Goal: Information Seeking & Learning: Learn about a topic

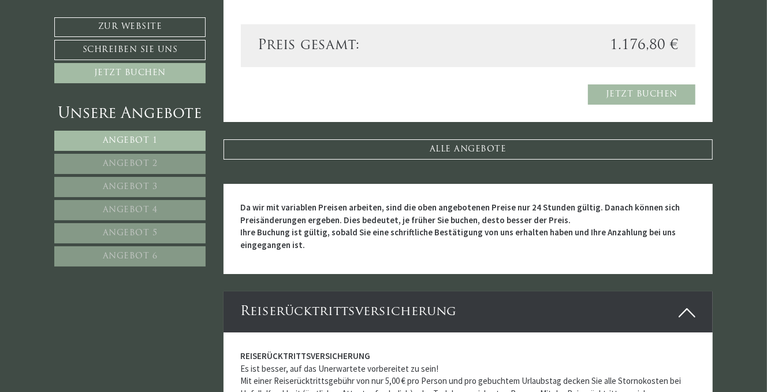
scroll to position [2714, 0]
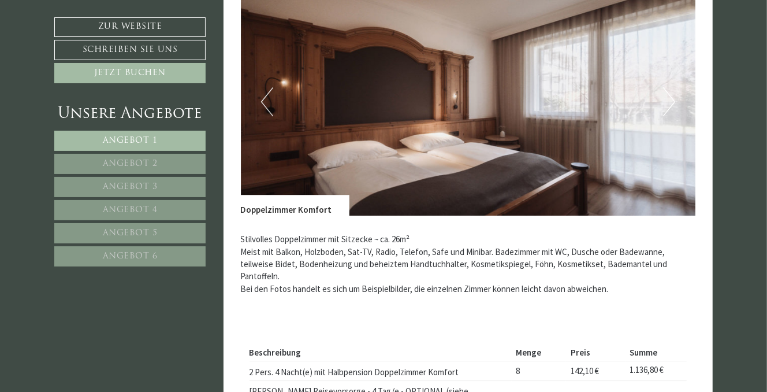
scroll to position [2079, 0]
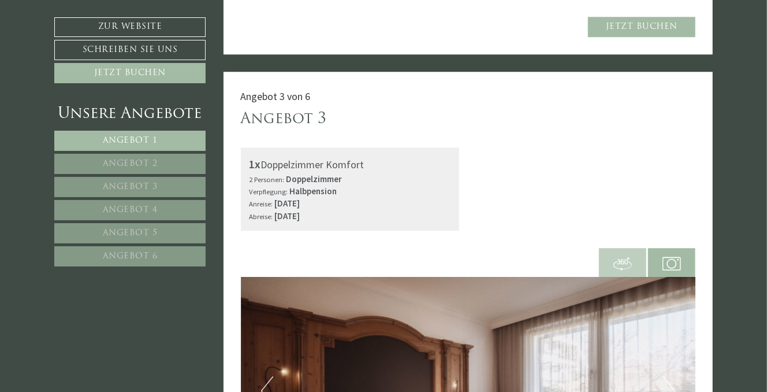
click at [127, 248] on link "Angebot 6" at bounding box center [129, 256] width 151 height 20
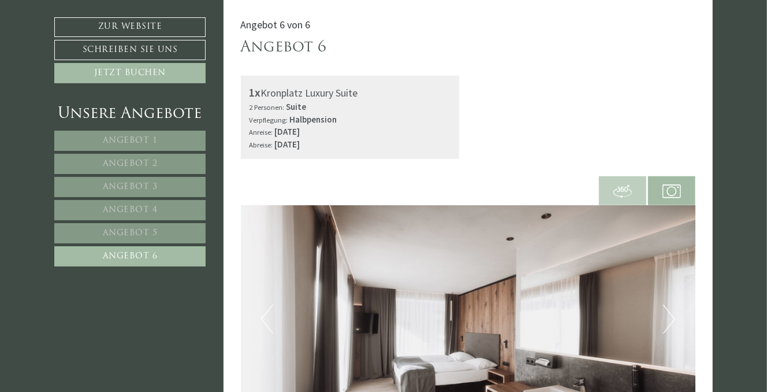
click at [126, 229] on span "Angebot 5" at bounding box center [130, 233] width 55 height 9
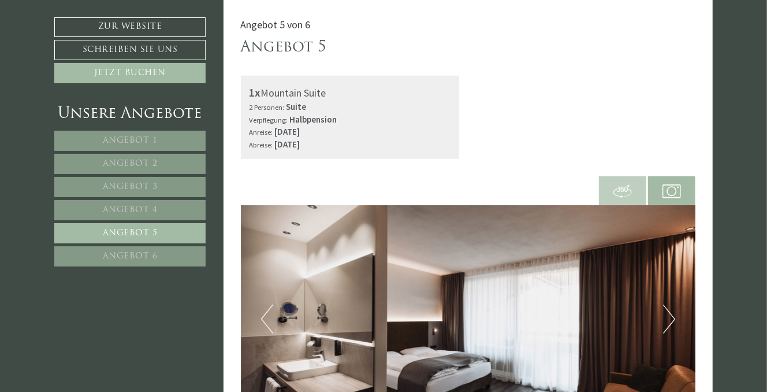
click at [124, 202] on link "Angebot 4" at bounding box center [129, 210] width 151 height 20
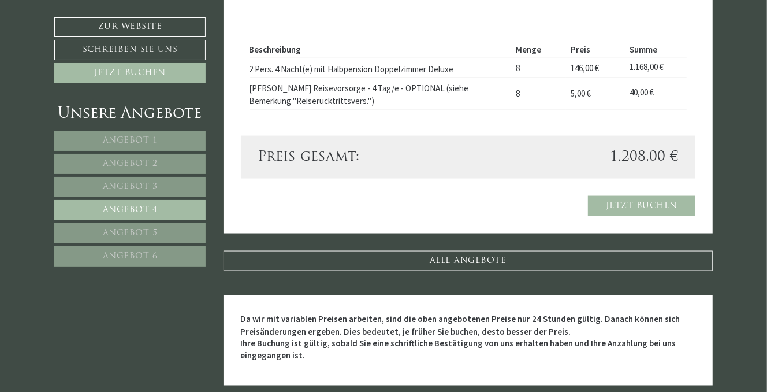
scroll to position [905, 0]
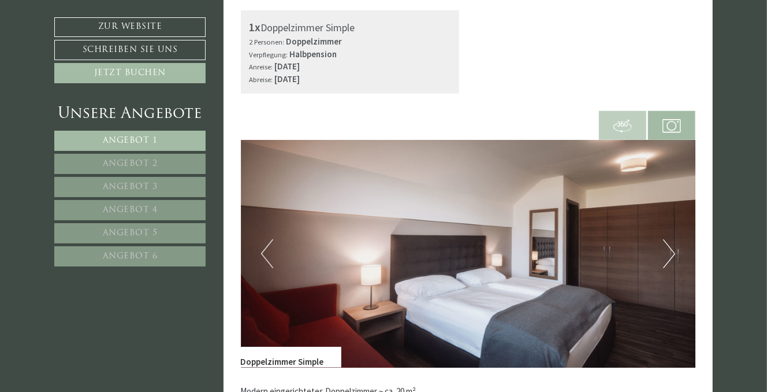
scroll to position [751, 0]
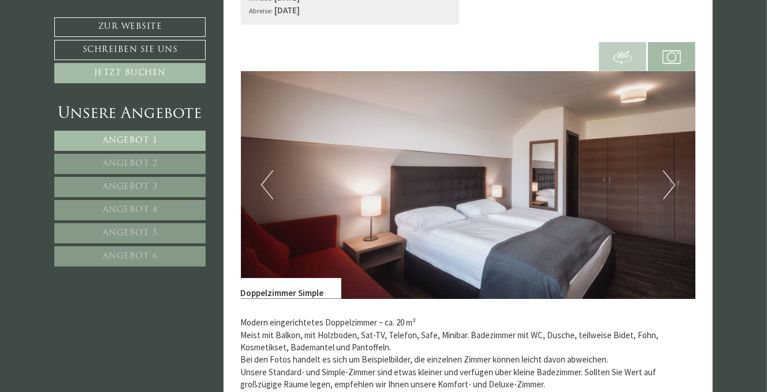
click at [668, 194] on button "Next" at bounding box center [669, 184] width 12 height 29
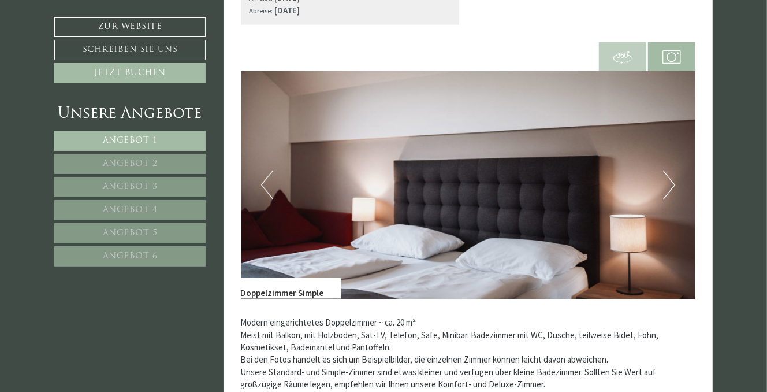
click at [668, 194] on button "Next" at bounding box center [669, 184] width 12 height 29
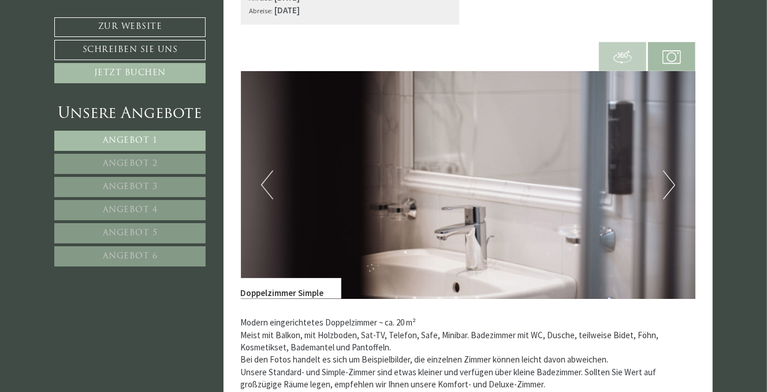
click at [668, 194] on button "Next" at bounding box center [669, 184] width 12 height 29
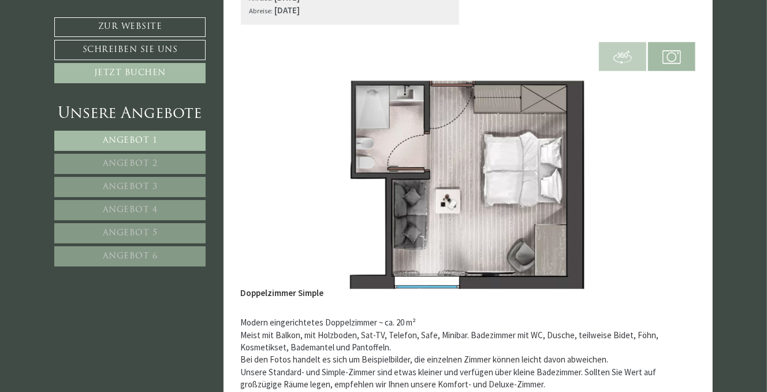
click at [668, 194] on button "Next" at bounding box center [669, 184] width 12 height 29
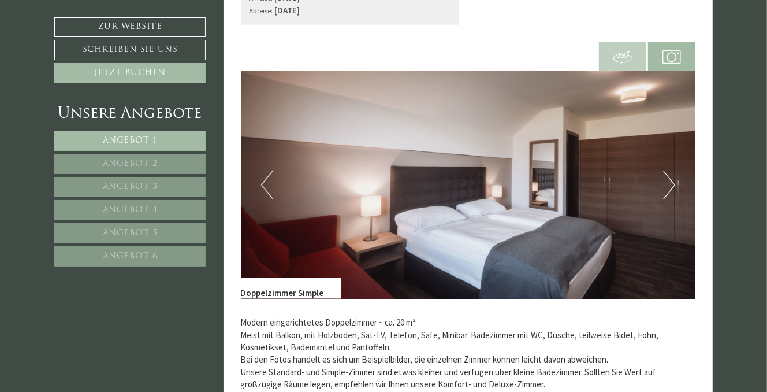
click at [668, 194] on button "Next" at bounding box center [669, 184] width 12 height 29
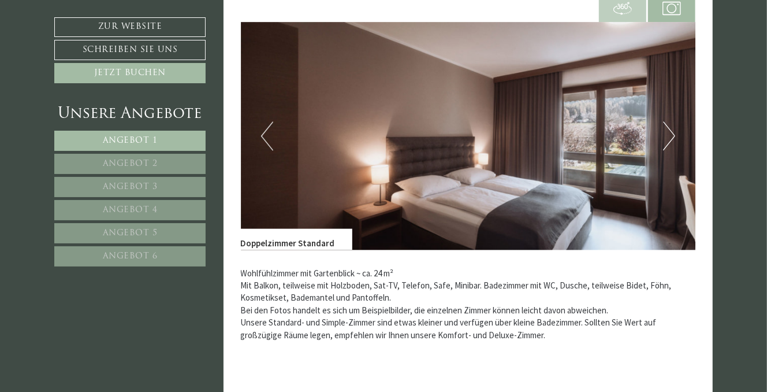
scroll to position [1501, 0]
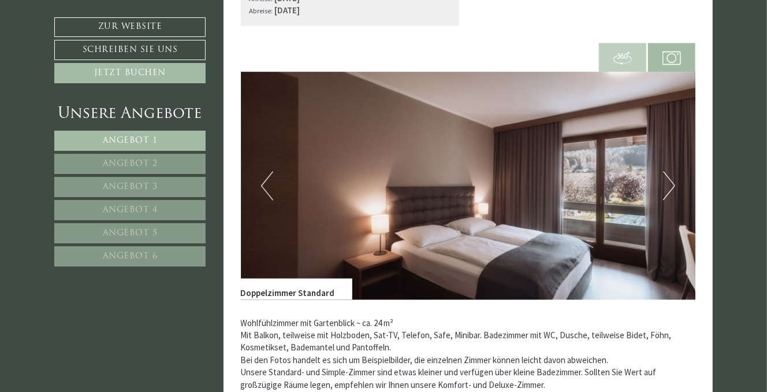
click at [669, 188] on button "Next" at bounding box center [669, 185] width 12 height 29
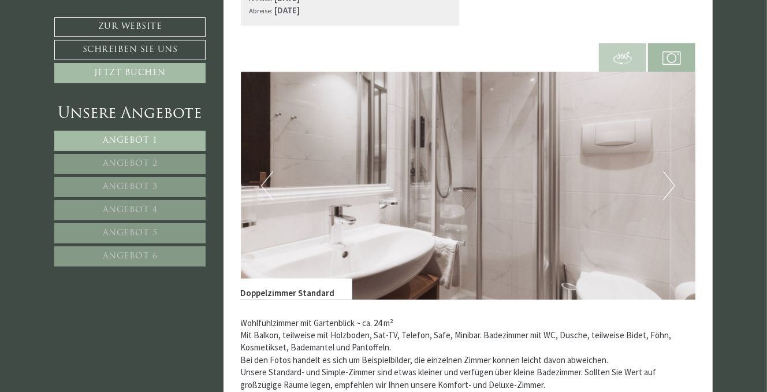
click at [669, 188] on button "Next" at bounding box center [669, 185] width 12 height 29
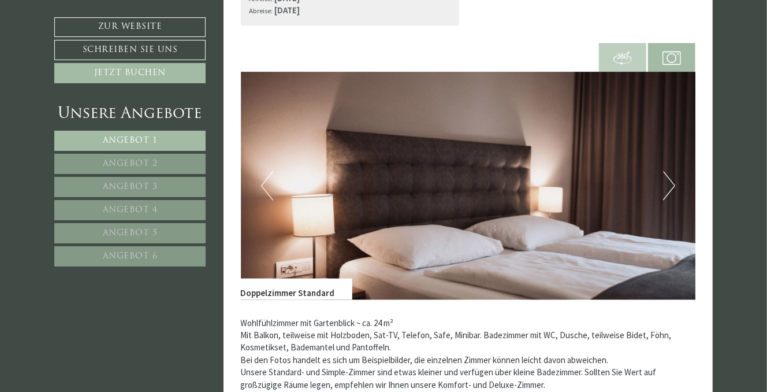
click at [669, 188] on button "Next" at bounding box center [669, 185] width 12 height 29
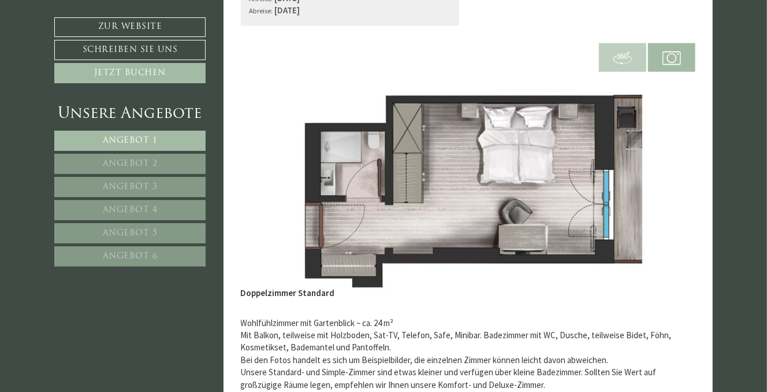
click at [669, 188] on button "Next" at bounding box center [669, 185] width 12 height 29
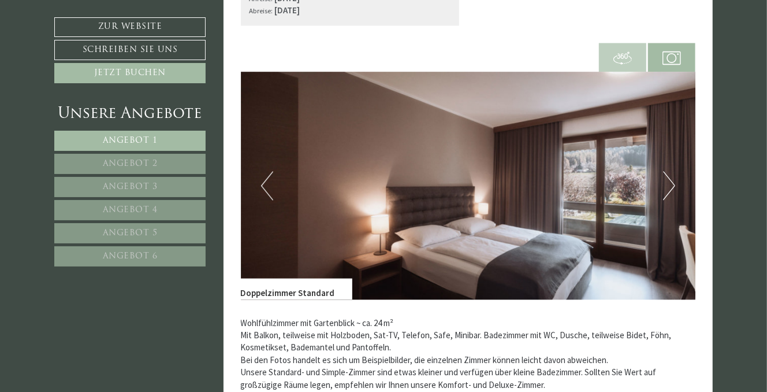
click at [669, 188] on button "Next" at bounding box center [669, 185] width 12 height 29
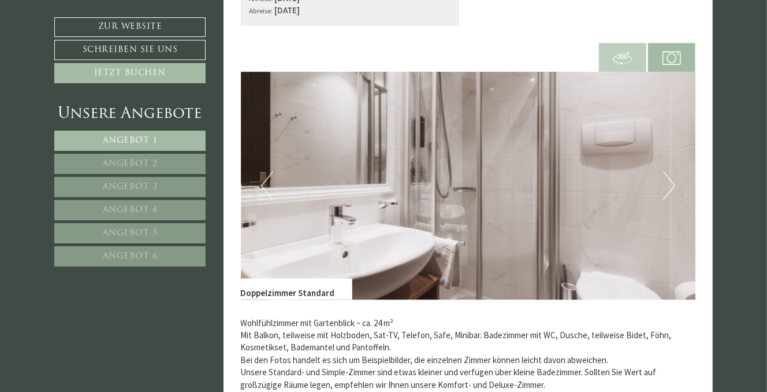
click at [669, 188] on button "Next" at bounding box center [669, 185] width 12 height 29
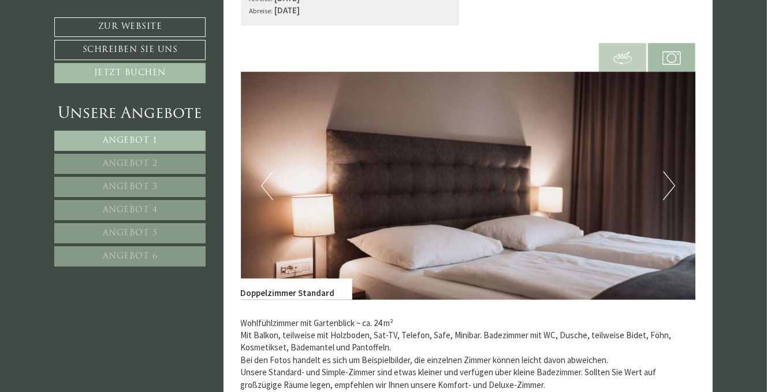
click at [669, 188] on button "Next" at bounding box center [669, 185] width 12 height 29
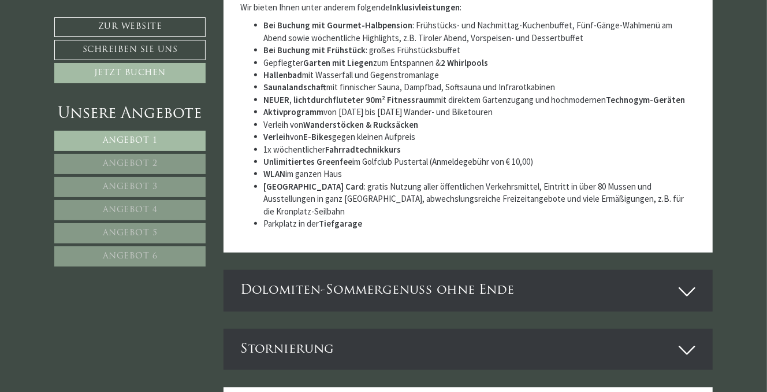
scroll to position [3638, 0]
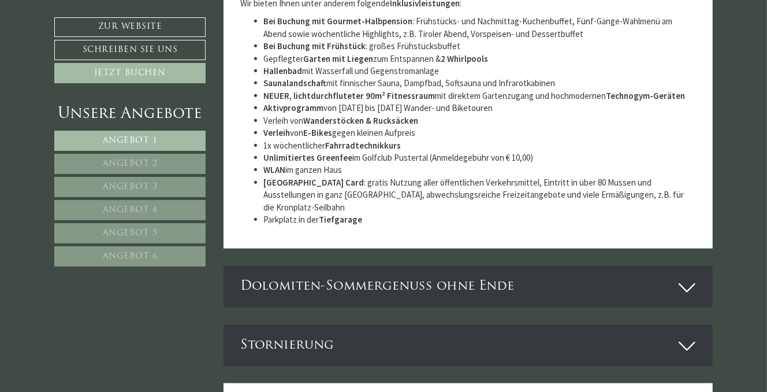
click at [690, 277] on icon at bounding box center [687, 287] width 17 height 20
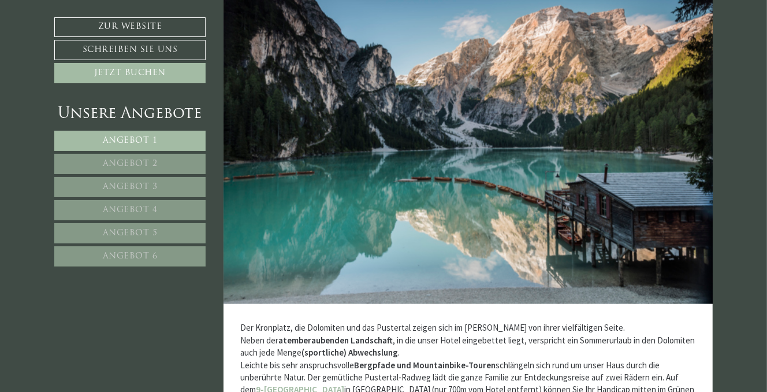
scroll to position [3869, 0]
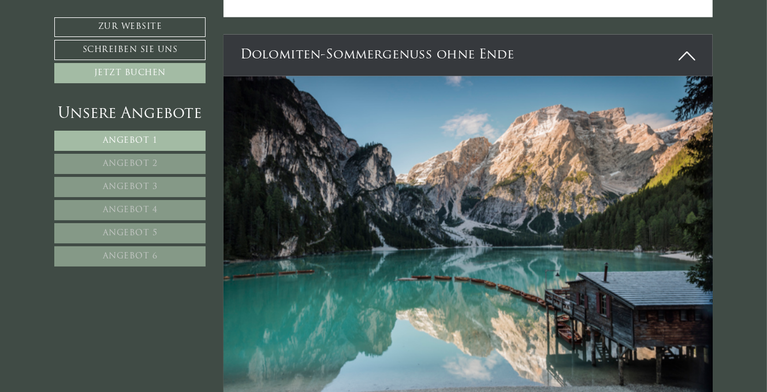
click at [686, 46] on icon at bounding box center [687, 56] width 17 height 20
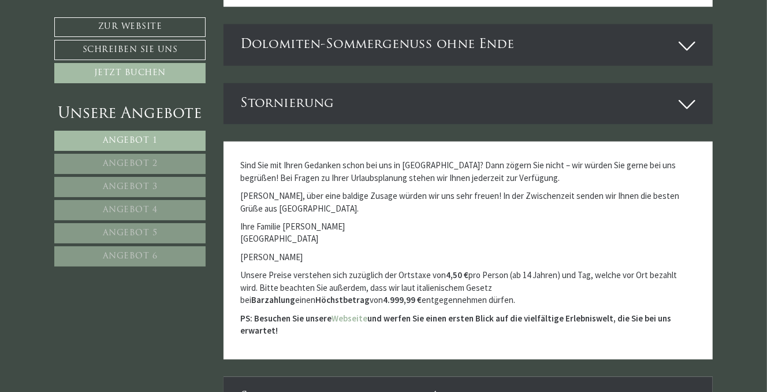
scroll to position [3811, 0]
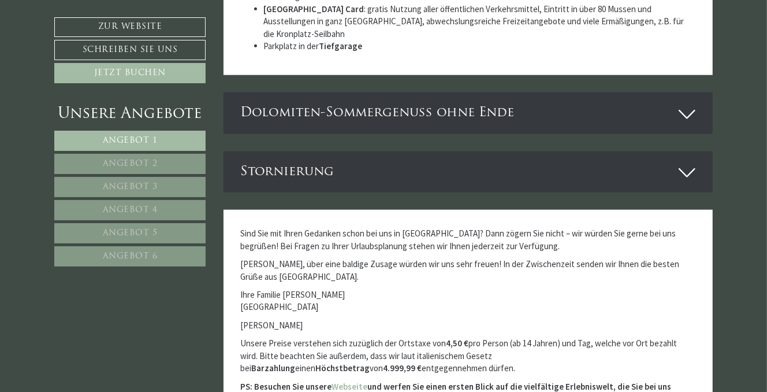
click at [677, 155] on div "Stornierung" at bounding box center [468, 171] width 490 height 41
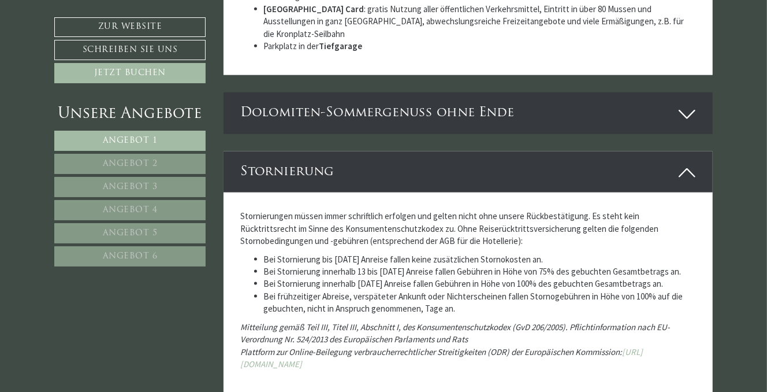
click at [677, 155] on div "Stornierung" at bounding box center [468, 171] width 490 height 41
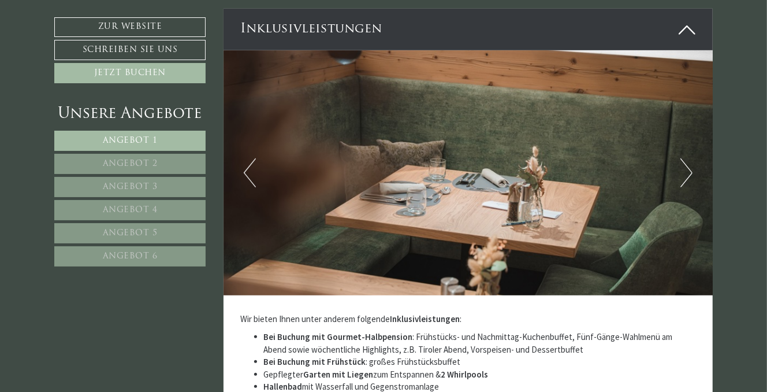
scroll to position [3349, 0]
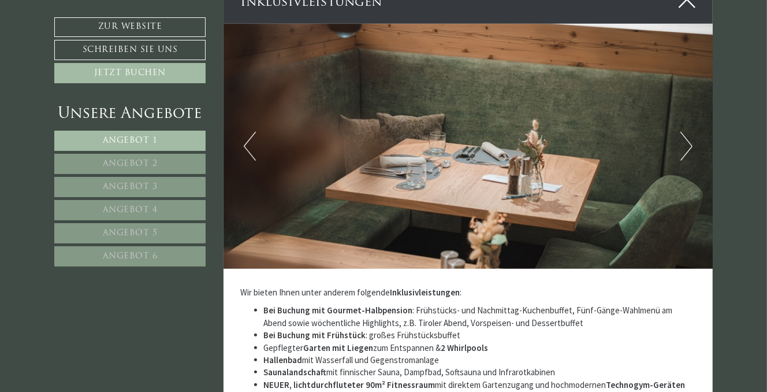
click at [688, 148] on button "Next" at bounding box center [686, 146] width 12 height 29
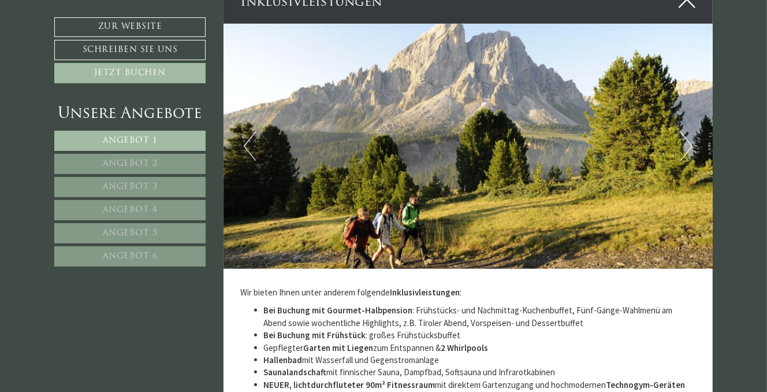
click at [688, 148] on button "Next" at bounding box center [686, 146] width 12 height 29
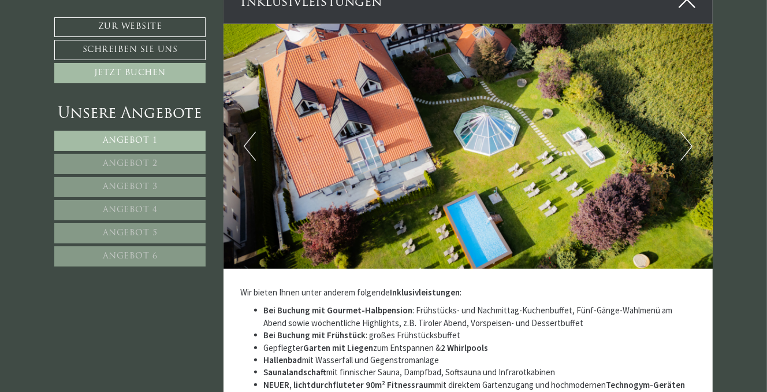
click at [688, 148] on button "Next" at bounding box center [686, 146] width 12 height 29
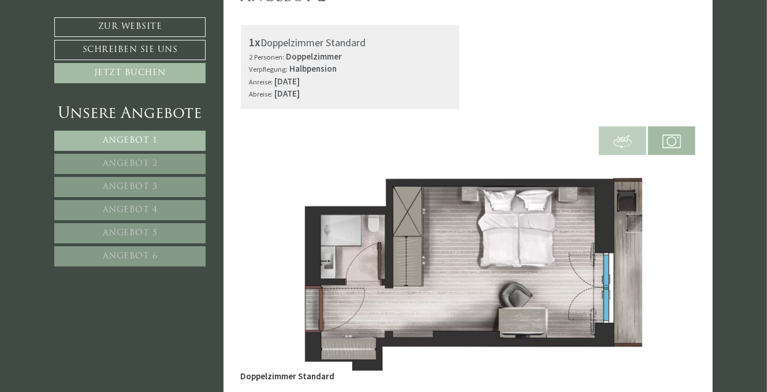
scroll to position [1270, 0]
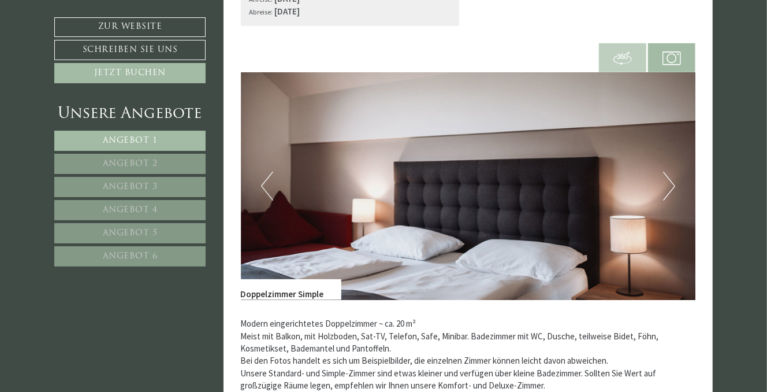
scroll to position [693, 0]
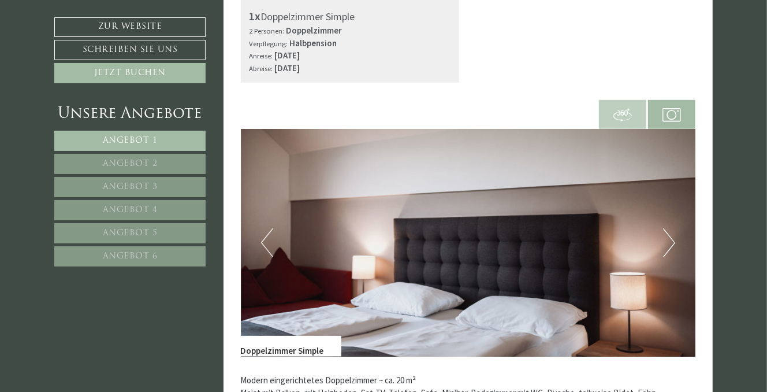
click at [675, 239] on button "Next" at bounding box center [669, 242] width 12 height 29
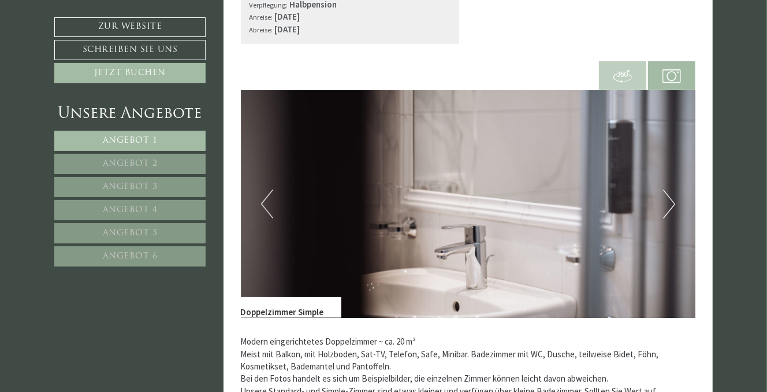
scroll to position [751, 0]
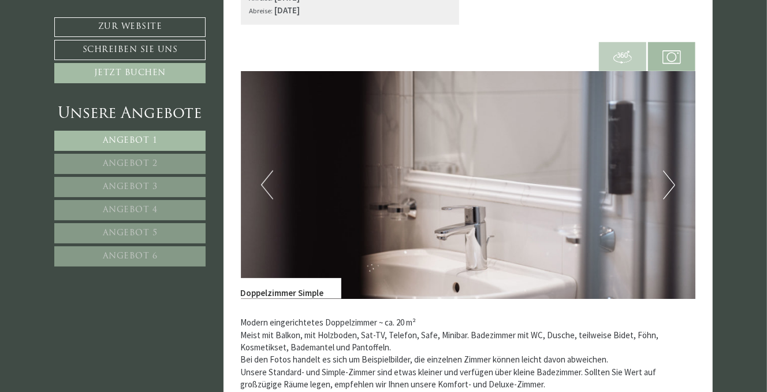
click at [665, 185] on button "Next" at bounding box center [669, 184] width 12 height 29
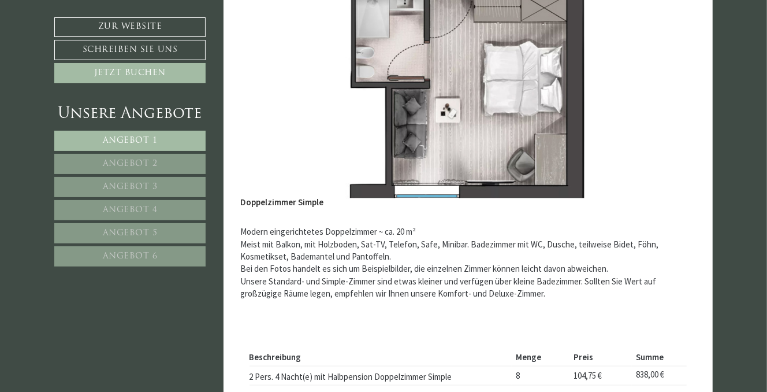
scroll to position [866, 0]
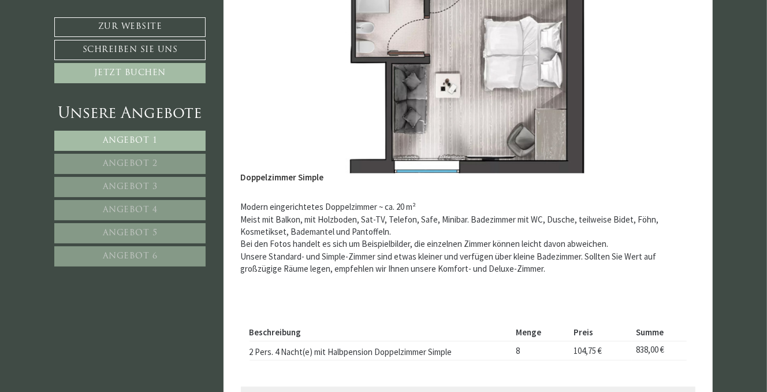
click at [453, 90] on img at bounding box center [468, 70] width 455 height 228
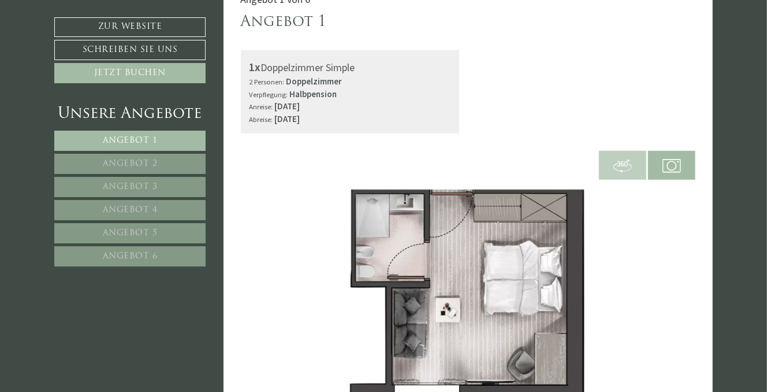
scroll to position [577, 0]
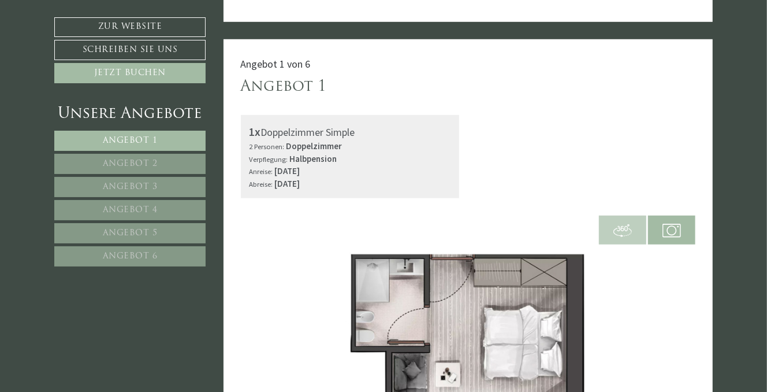
click at [624, 226] on img at bounding box center [622, 230] width 18 height 18
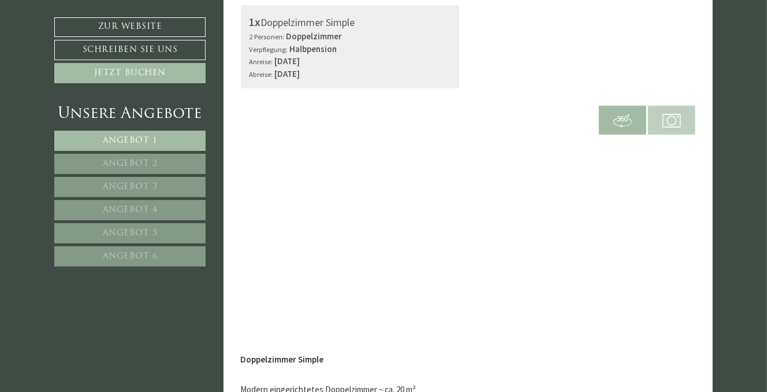
scroll to position [693, 0]
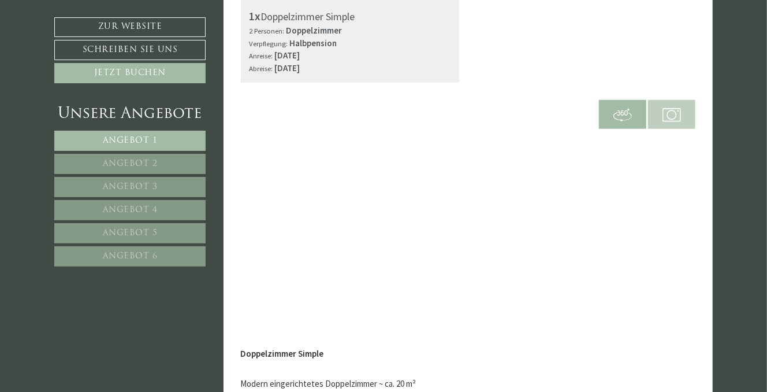
click at [657, 112] on span at bounding box center [671, 114] width 47 height 40
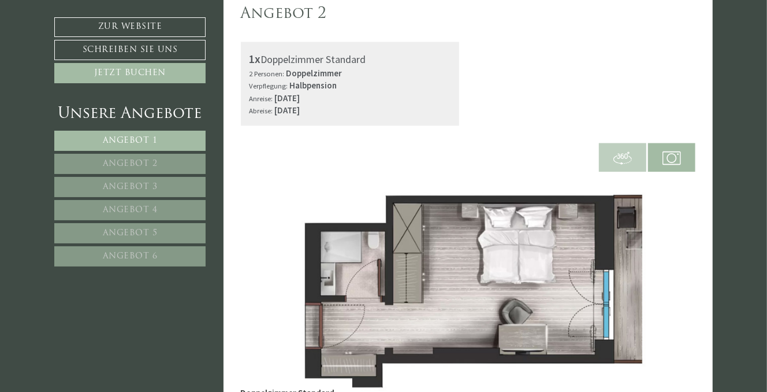
scroll to position [1501, 0]
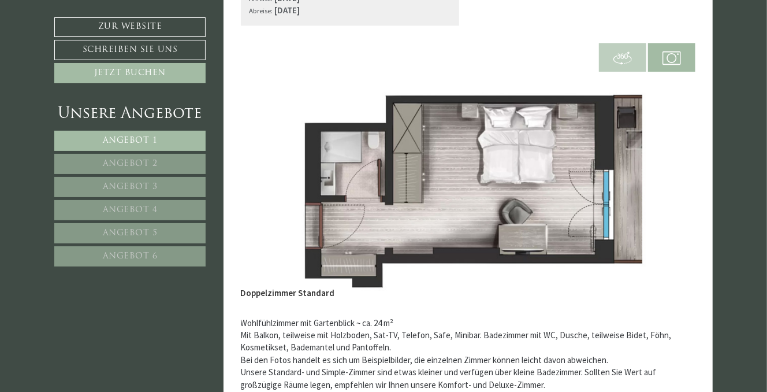
click at [522, 173] on img at bounding box center [468, 186] width 455 height 228
click at [625, 69] on span at bounding box center [622, 57] width 47 height 40
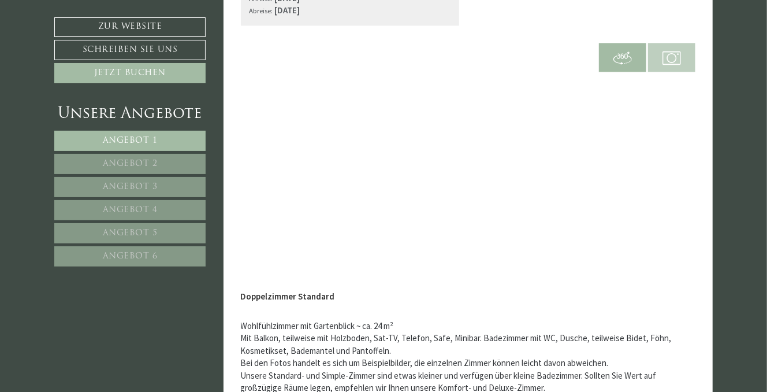
click at [128, 137] on span "Angebot 1" at bounding box center [130, 140] width 55 height 9
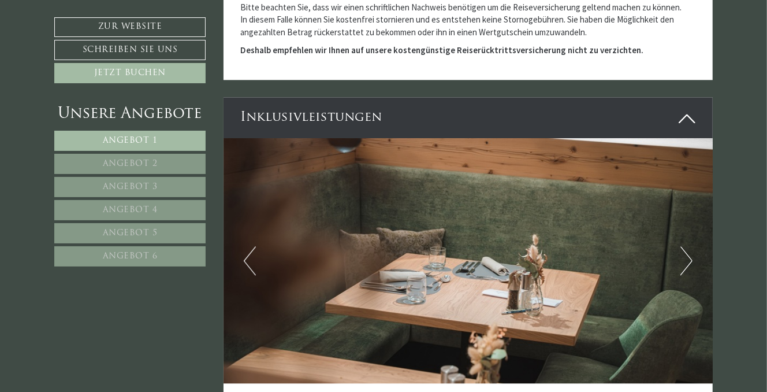
scroll to position [1656, 0]
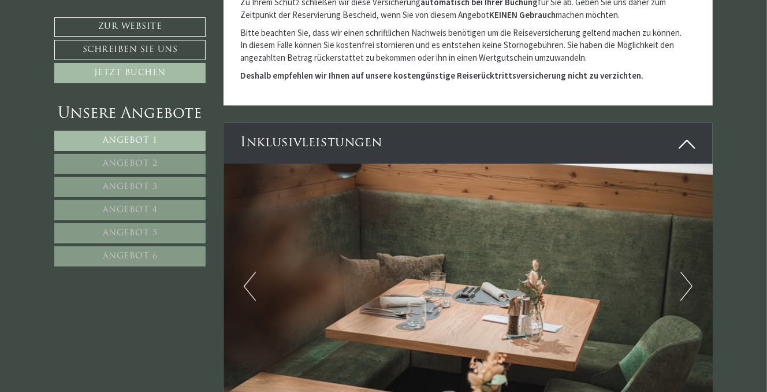
click at [688, 139] on icon at bounding box center [687, 144] width 17 height 20
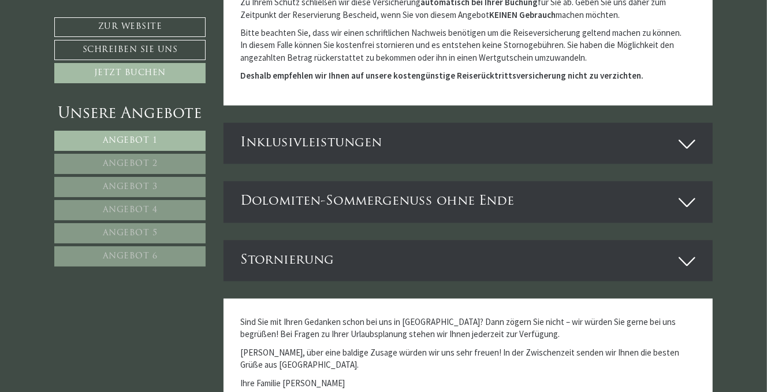
click at [688, 139] on icon at bounding box center [687, 144] width 17 height 20
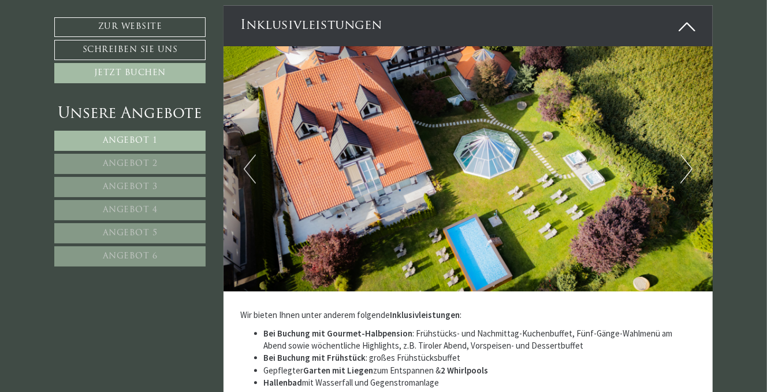
scroll to position [1714, 0]
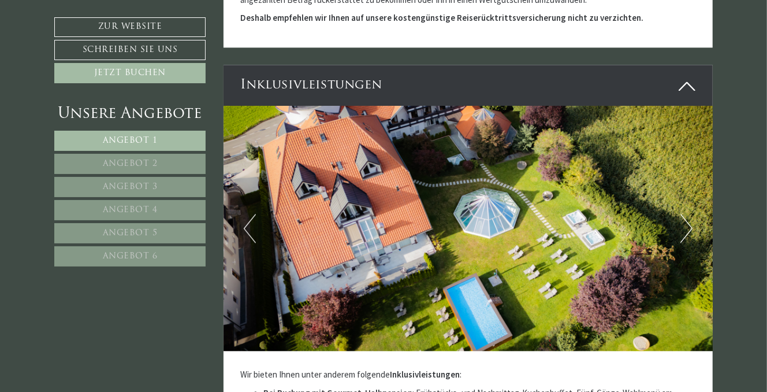
click at [687, 220] on button "Next" at bounding box center [686, 228] width 12 height 29
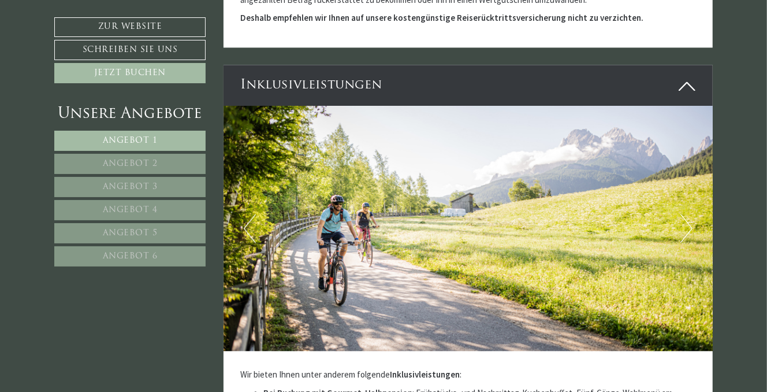
click at [687, 220] on button "Next" at bounding box center [686, 228] width 12 height 29
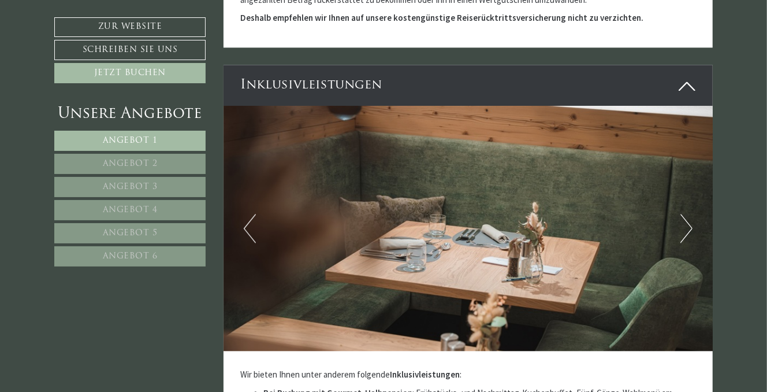
click at [687, 219] on button "Next" at bounding box center [686, 228] width 12 height 29
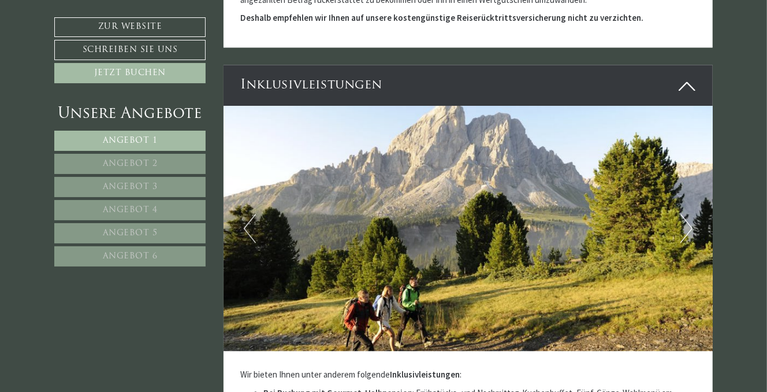
click at [687, 218] on button "Next" at bounding box center [686, 228] width 12 height 29
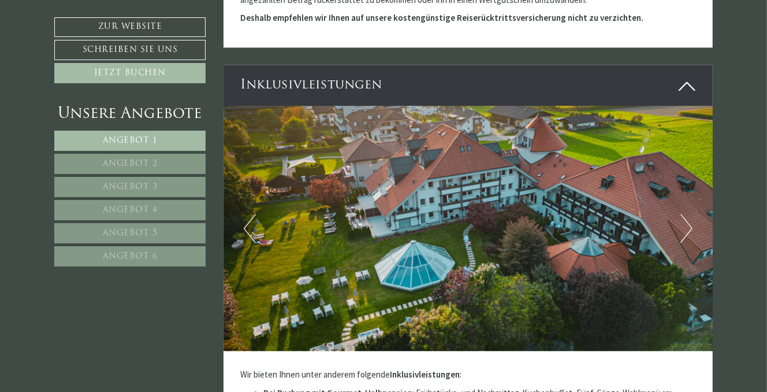
click at [687, 218] on button "Next" at bounding box center [686, 228] width 12 height 29
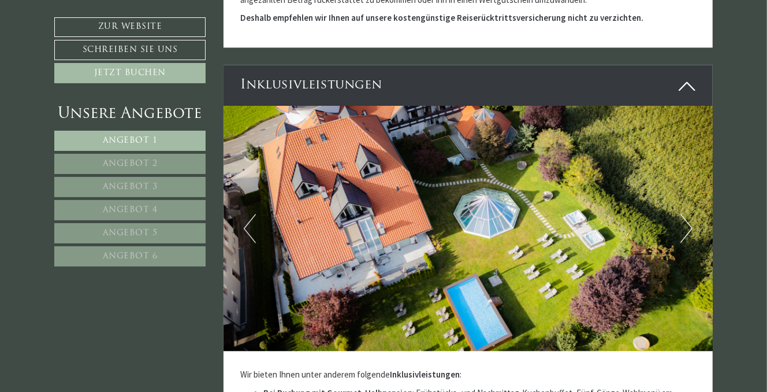
click at [687, 218] on button "Next" at bounding box center [686, 228] width 12 height 29
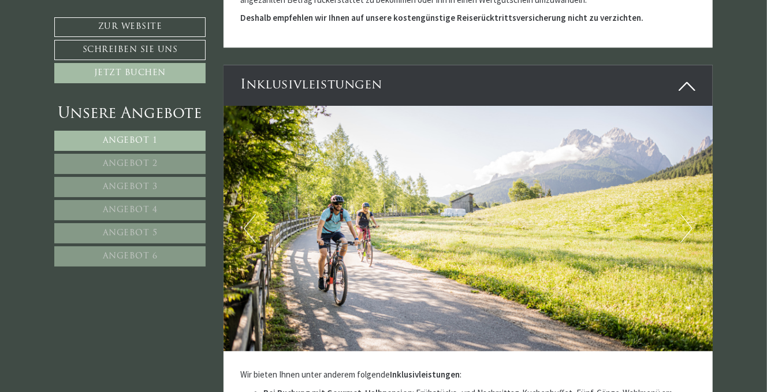
click at [687, 218] on button "Next" at bounding box center [686, 228] width 12 height 29
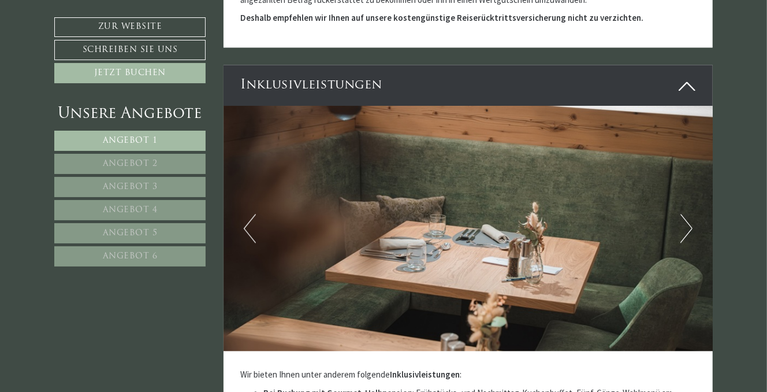
click at [687, 218] on button "Next" at bounding box center [686, 228] width 12 height 29
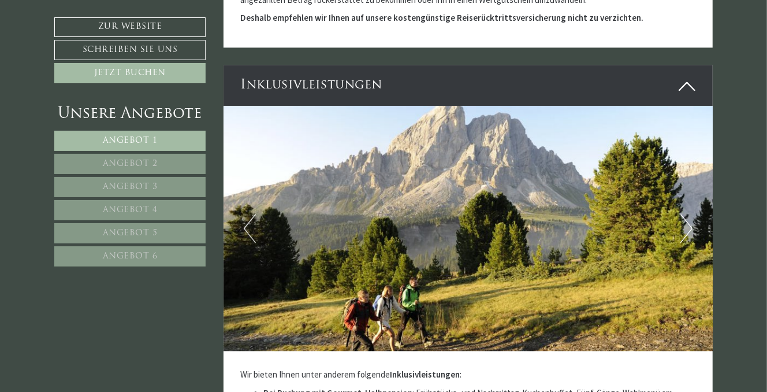
click at [687, 218] on button "Next" at bounding box center [686, 228] width 12 height 29
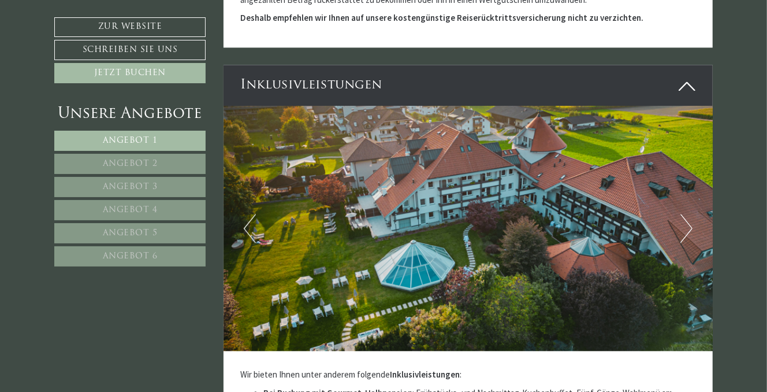
click at [687, 218] on button "Next" at bounding box center [686, 228] width 12 height 29
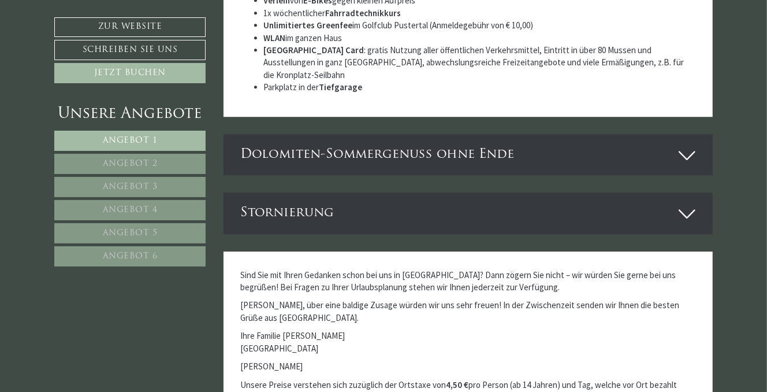
scroll to position [2291, 0]
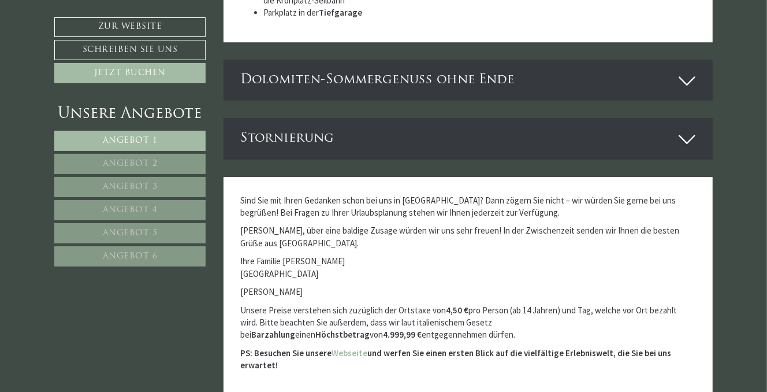
click at [166, 252] on link "Angebot 6" at bounding box center [129, 256] width 151 height 20
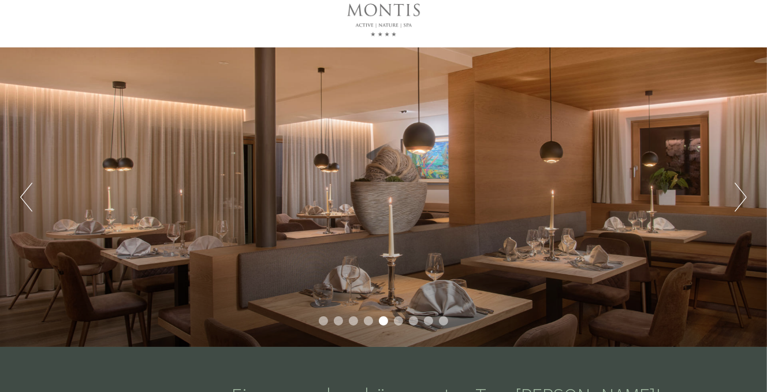
scroll to position [0, 0]
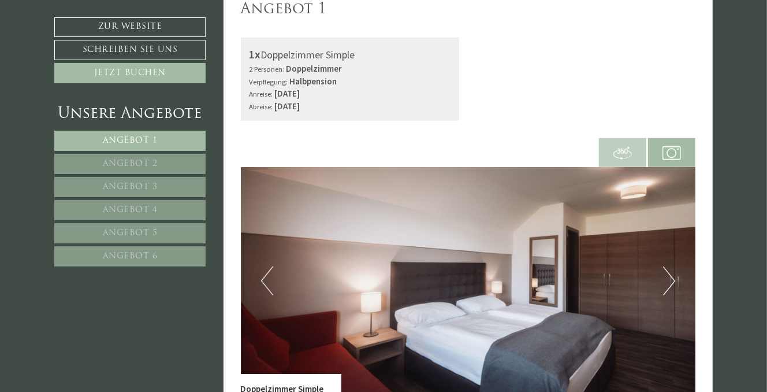
scroll to position [635, 0]
